Goal: Information Seeking & Learning: Learn about a topic

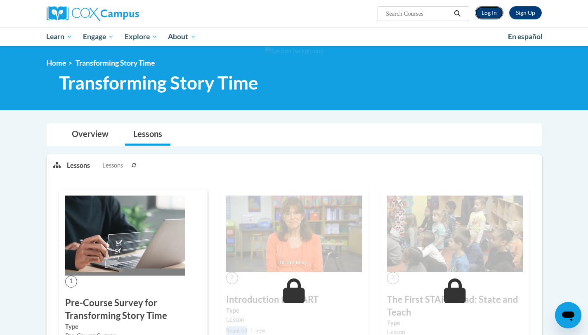
click at [482, 17] on link "Log In" at bounding box center [489, 12] width 28 height 13
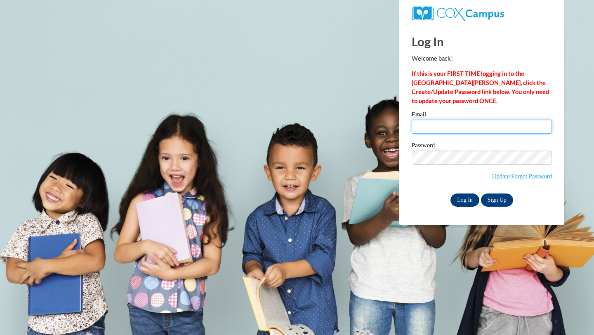
type input "saima@alphamindspreschool.com"
click at [467, 201] on input "Log In" at bounding box center [464, 199] width 29 height 13
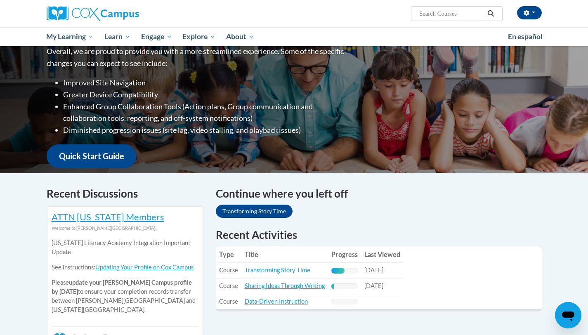
scroll to position [125, 0]
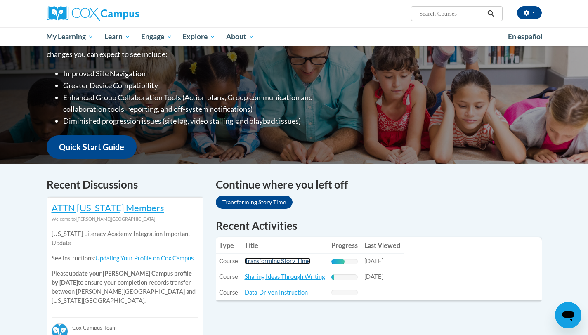
click at [294, 261] on link "Transforming Story Time" at bounding box center [278, 260] width 66 height 7
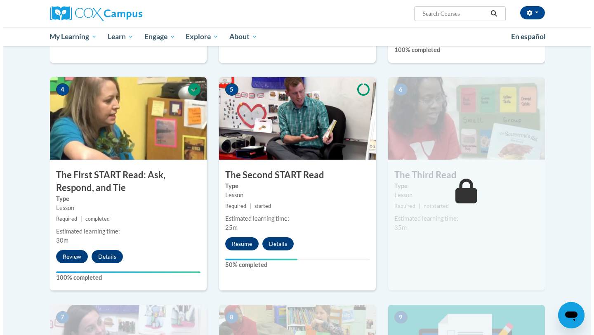
scroll to position [388, 0]
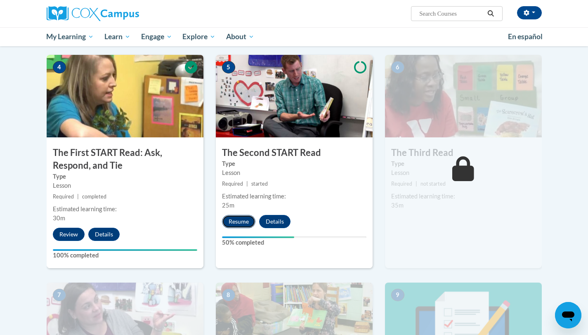
click at [243, 219] on button "Resume" at bounding box center [238, 221] width 33 height 13
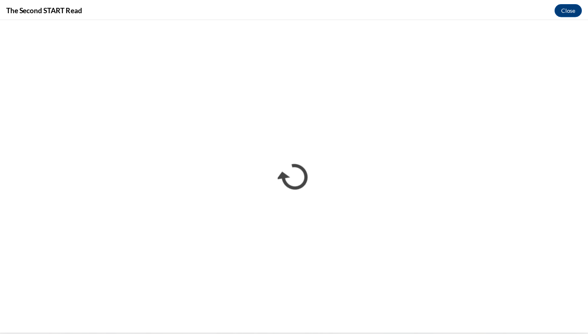
scroll to position [0, 0]
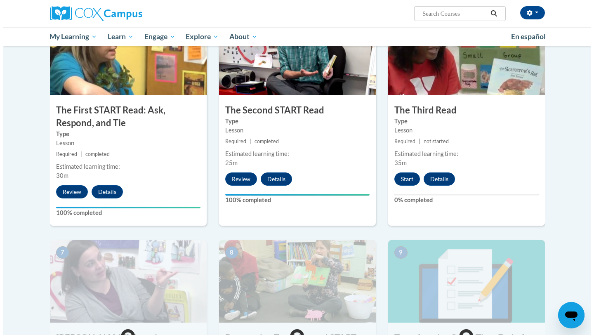
scroll to position [419, 0]
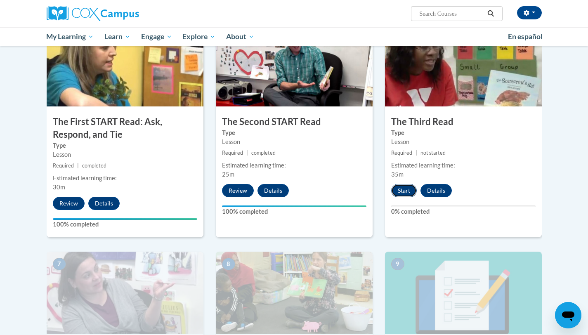
click at [401, 191] on button "Start" at bounding box center [404, 190] width 26 height 13
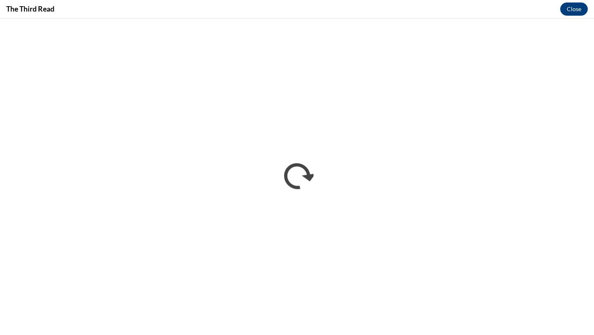
scroll to position [0, 0]
